Goal: Information Seeking & Learning: Learn about a topic

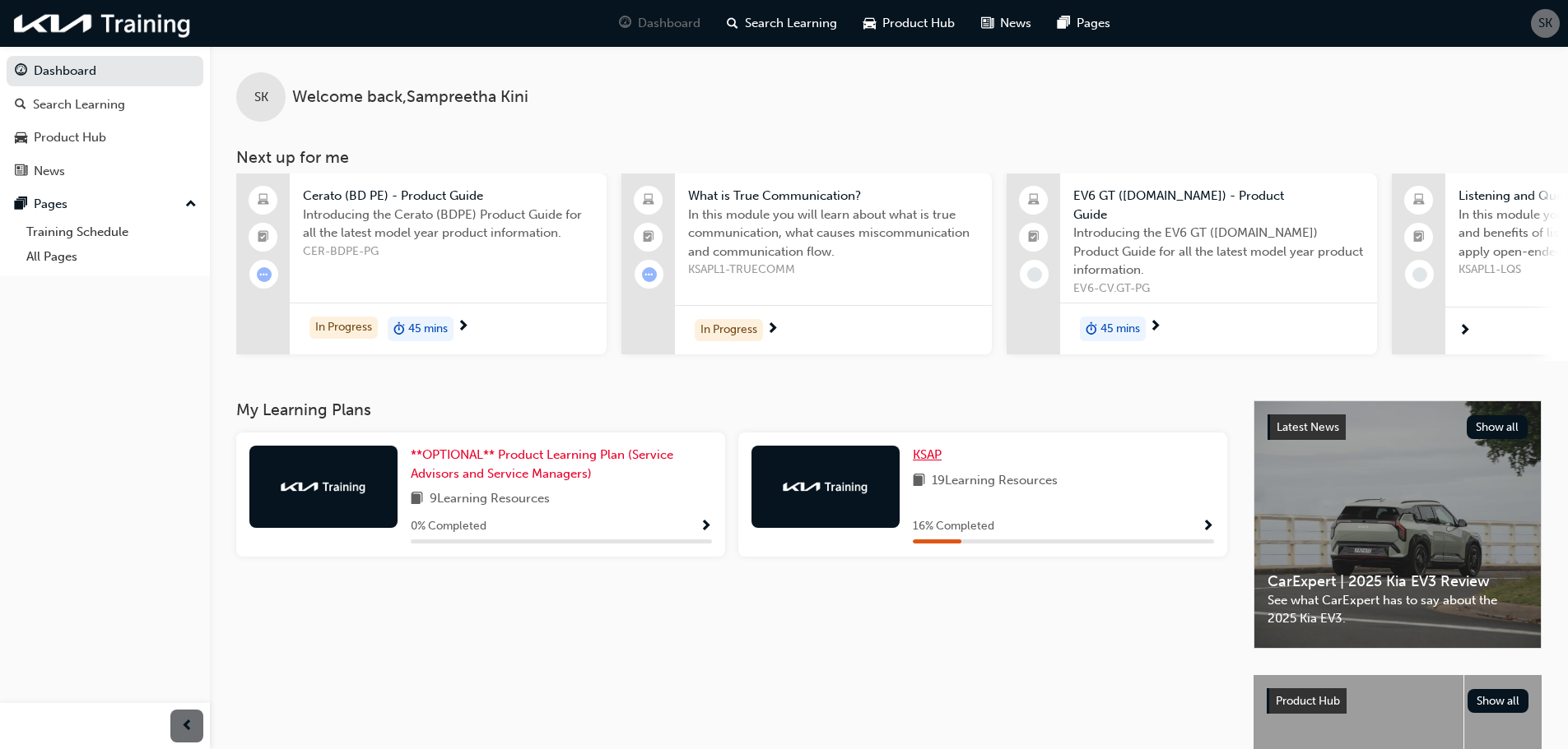
click at [934, 448] on span "KSAP" at bounding box center [927, 455] width 29 height 15
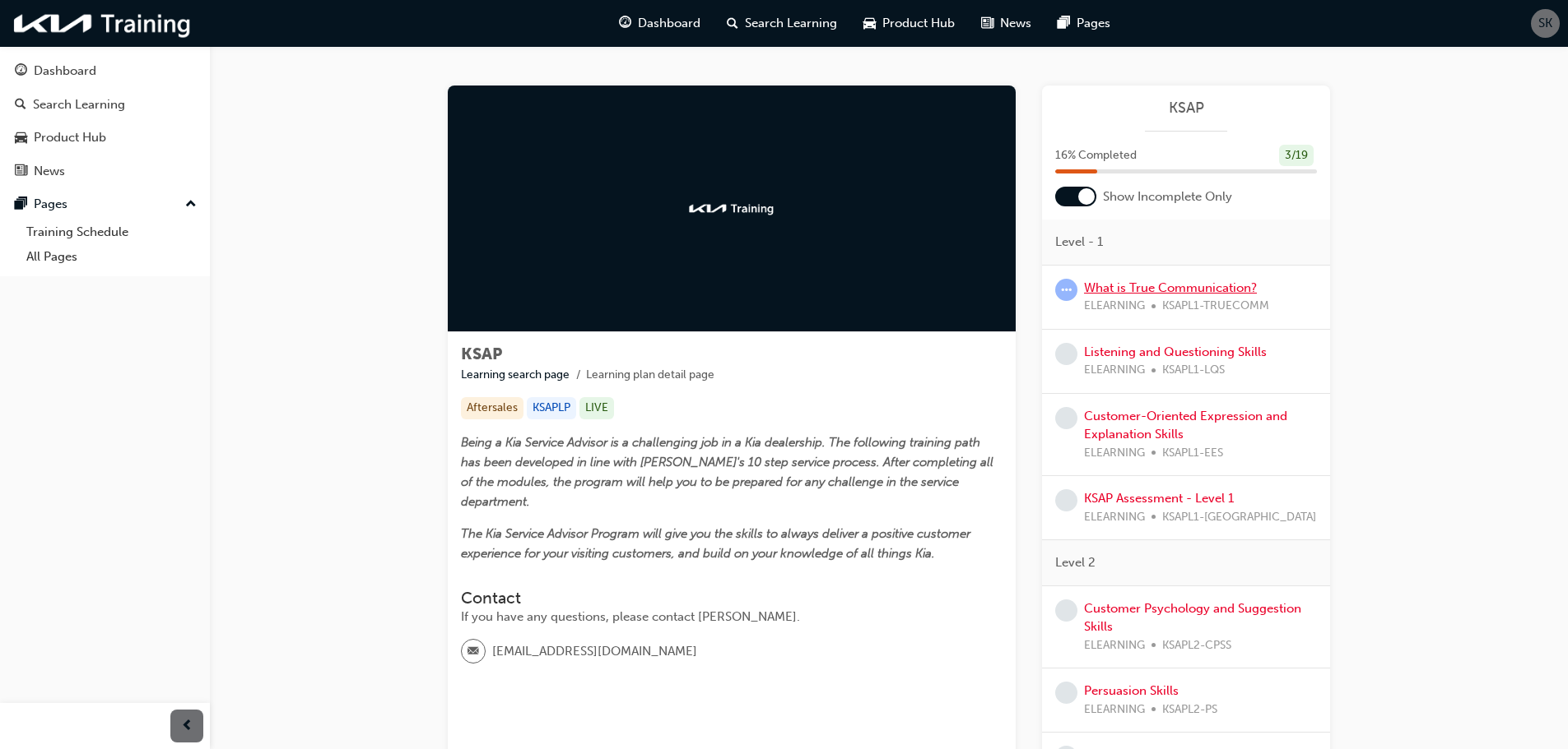
click at [1103, 292] on link "What is True Communication?" at bounding box center [1170, 288] width 173 height 15
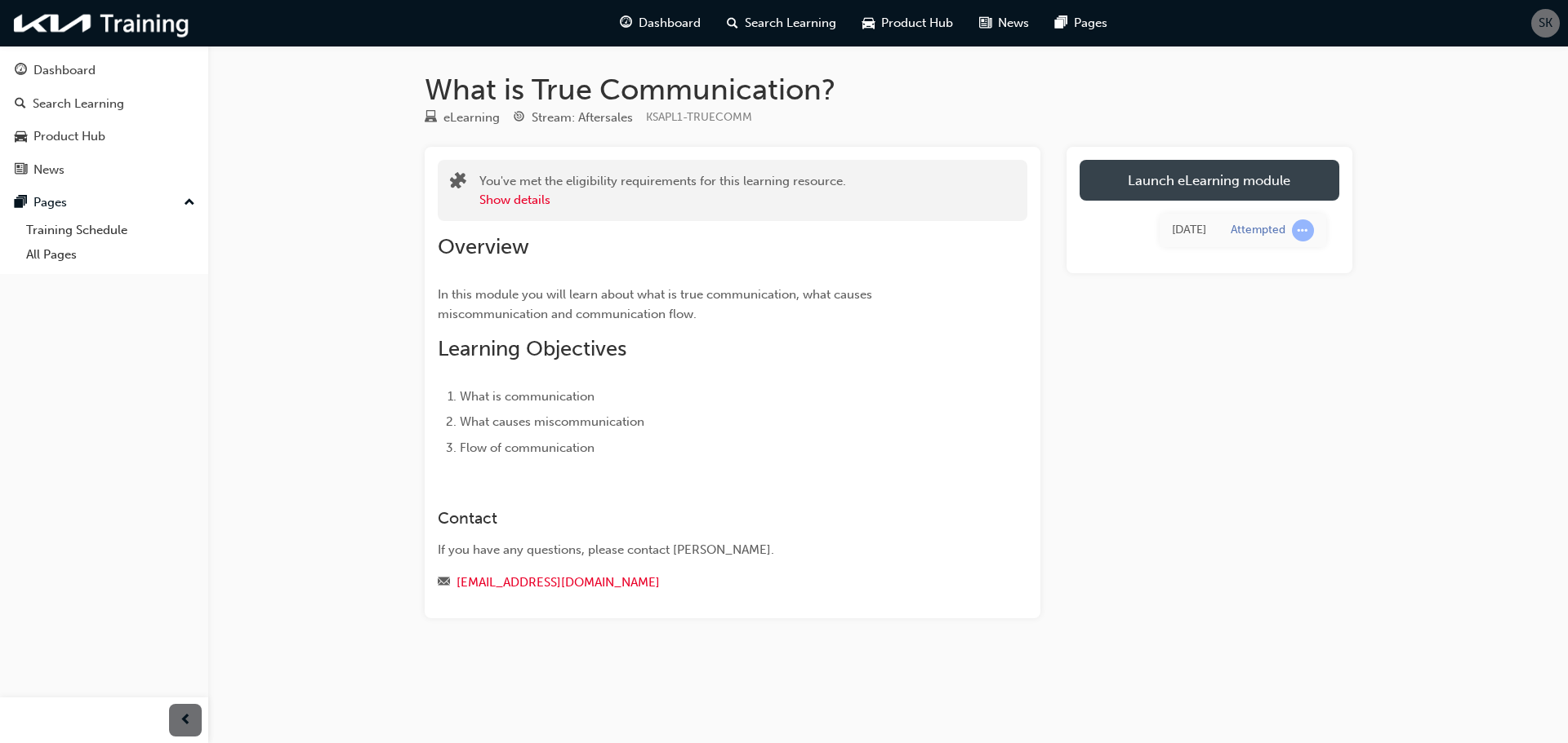
click at [1163, 187] on link "Launch eLearning module" at bounding box center [1209, 180] width 260 height 41
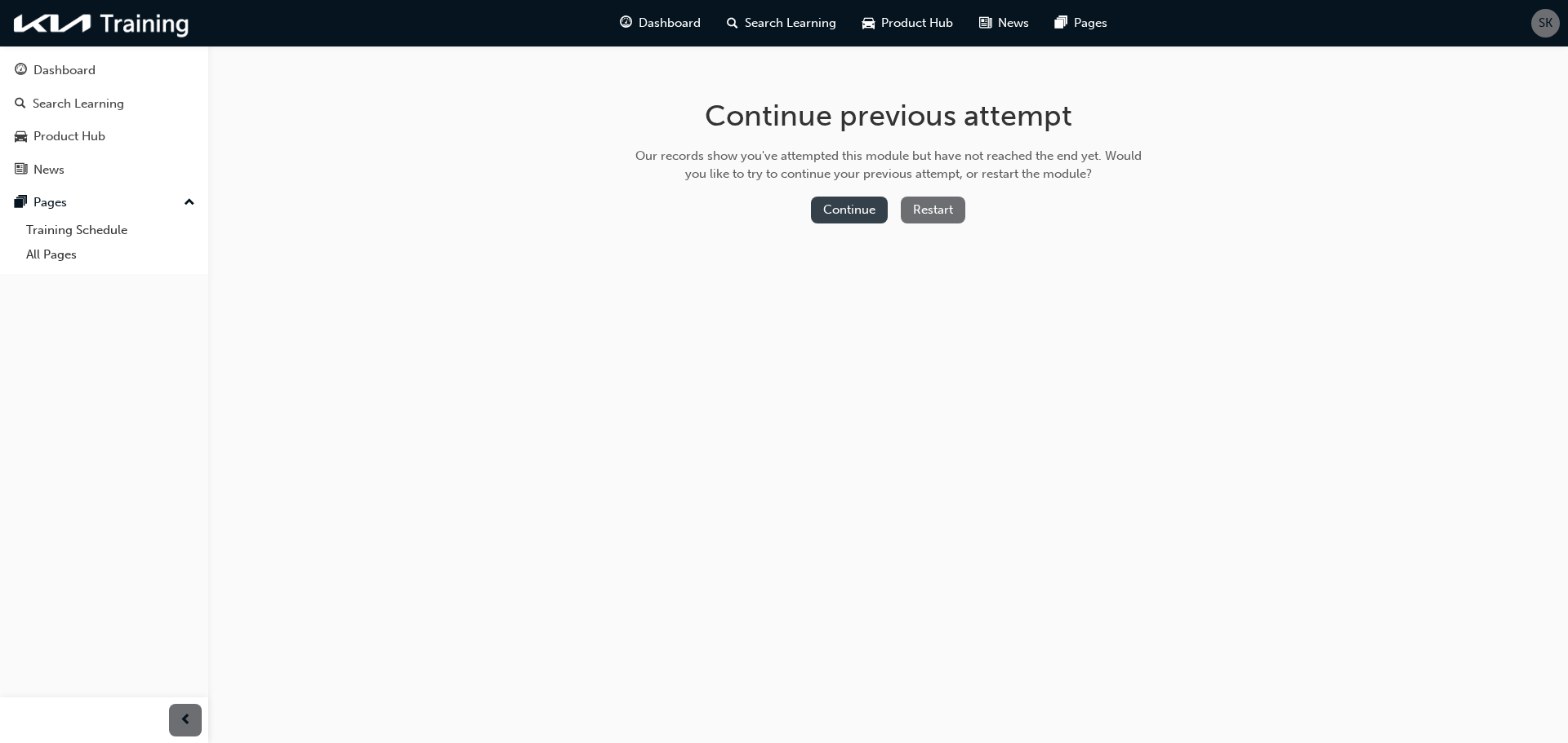
click at [827, 205] on button "Continue" at bounding box center [848, 210] width 77 height 26
